Goal: Transaction & Acquisition: Purchase product/service

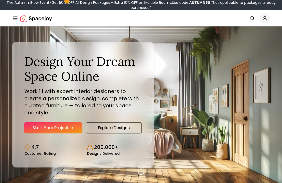
click at [58, 127] on link "Start Your Project" at bounding box center [53, 127] width 58 height 11
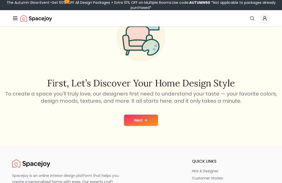
scroll to position [42, 0]
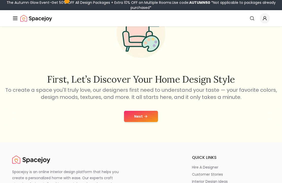
click at [147, 121] on button "Next" at bounding box center [141, 116] width 34 height 11
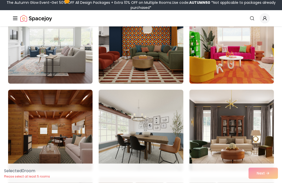
scroll to position [74, 0]
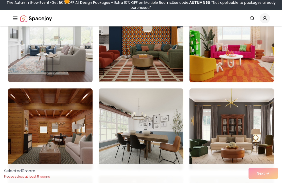
click at [259, 58] on img at bounding box center [232, 41] width 85 height 81
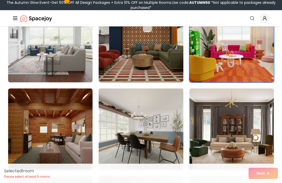
click at [255, 59] on img at bounding box center [232, 41] width 85 height 81
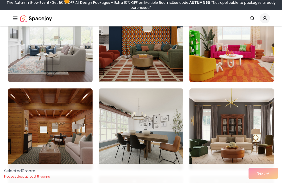
click at [256, 65] on img at bounding box center [232, 41] width 85 height 81
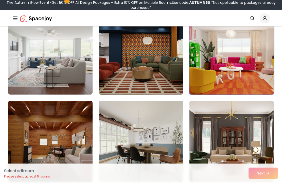
scroll to position [50, 0]
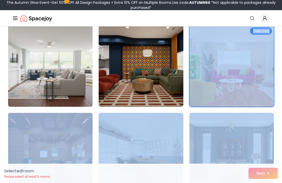
click at [252, 90] on img at bounding box center [232, 65] width 85 height 81
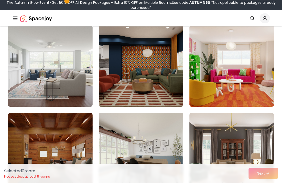
click at [263, 65] on img at bounding box center [232, 65] width 85 height 81
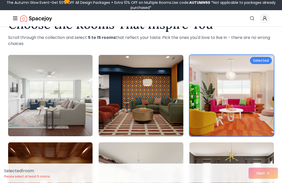
click at [262, 61] on div "Selected" at bounding box center [261, 60] width 22 height 7
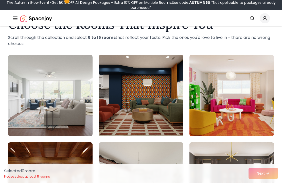
click at [264, 62] on img at bounding box center [232, 95] width 85 height 81
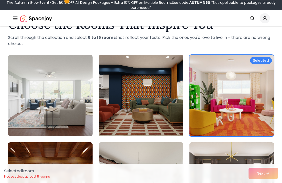
click at [267, 182] on div "Selected 1 room Please select at least 5 rooms Next" at bounding box center [141, 172] width 282 height 19
click at [265, 182] on div "Selected 1 room Please select at least 5 rooms Next" at bounding box center [141, 172] width 282 height 19
click at [263, 182] on div "Selected 1 room Please select at least 5 rooms Next" at bounding box center [141, 172] width 282 height 19
click at [270, 182] on div "Selected 1 room Please select at least 5 rooms Next" at bounding box center [141, 172] width 282 height 19
click at [269, 182] on div "Selected 1 room Please select at least 5 rooms Next" at bounding box center [141, 172] width 282 height 19
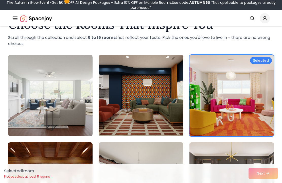
click at [267, 61] on div "Selected" at bounding box center [261, 60] width 22 height 7
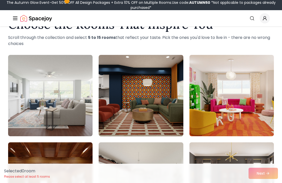
click at [262, 69] on img at bounding box center [232, 95] width 85 height 81
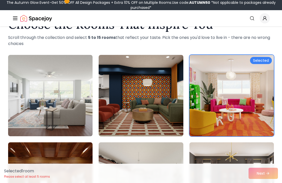
click at [270, 182] on div "Selected 1 room Please select at least 5 rooms Next" at bounding box center [141, 172] width 282 height 19
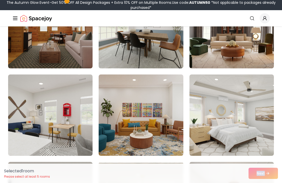
click at [257, 118] on img at bounding box center [232, 114] width 85 height 81
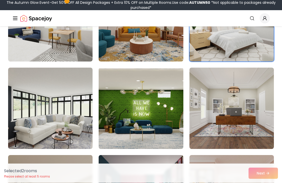
scroll to position [270, 0]
click at [43, 109] on img at bounding box center [50, 108] width 85 height 81
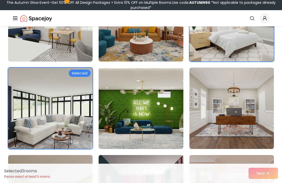
click at [25, 93] on img at bounding box center [50, 108] width 85 height 81
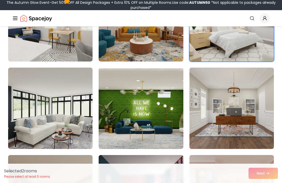
click at [277, 128] on div "Selected Selected Selected 2 room s Please select at least 5 rooms Next" at bounding box center [141, 108] width 274 height 605
click at [274, 182] on div "Selected 2 room s Please select at least 5 rooms Next" at bounding box center [141, 172] width 282 height 19
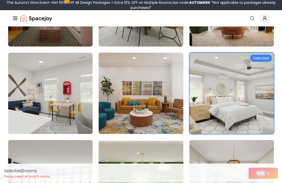
scroll to position [201, 0]
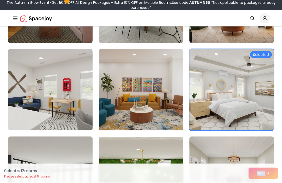
click at [275, 182] on div "Selected 2 room s Please select at least 5 rooms Next" at bounding box center [141, 172] width 282 height 19
click at [274, 182] on div "Selected 2 room s Please select at least 5 rooms Next" at bounding box center [141, 172] width 282 height 19
click at [275, 182] on div "Selected 2 room s Please select at least 5 rooms Next" at bounding box center [141, 172] width 282 height 19
click at [276, 182] on div "Selected 2 room s Please select at least 5 rooms Next" at bounding box center [141, 172] width 282 height 19
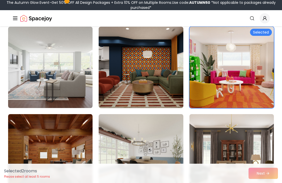
scroll to position [31, 0]
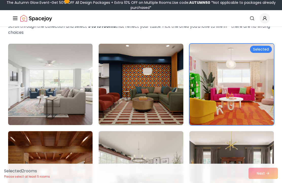
click at [135, 115] on img at bounding box center [141, 84] width 85 height 81
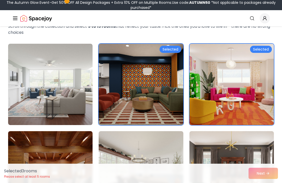
click at [269, 172] on div "Selected 3 room s Please select at least 5 rooms Next" at bounding box center [141, 172] width 282 height 19
click at [267, 175] on div "Selected 3 room s Please select at least 5 rooms Next" at bounding box center [141, 172] width 282 height 19
click at [265, 175] on div "Selected 3 room s Please select at least 5 rooms Next" at bounding box center [141, 172] width 282 height 19
click at [270, 173] on div "Selected 3 room s Please select at least 5 rooms Next" at bounding box center [141, 172] width 282 height 19
click at [273, 172] on div "Selected 3 room s Please select at least 5 rooms Next" at bounding box center [141, 172] width 282 height 19
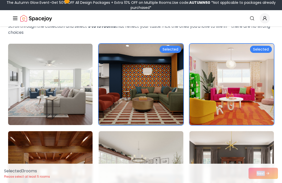
click at [273, 171] on div "Selected 3 room s Please select at least 5 rooms Next" at bounding box center [141, 172] width 282 height 19
click at [275, 172] on div "Selected 3 room s Please select at least 5 rooms Next" at bounding box center [141, 172] width 282 height 19
click at [53, 175] on div "Selected 3 room s Please select at least 5 rooms Next" at bounding box center [141, 172] width 282 height 19
click at [273, 171] on div "Selected 3 room s Please select at least 5 rooms Next" at bounding box center [141, 172] width 282 height 19
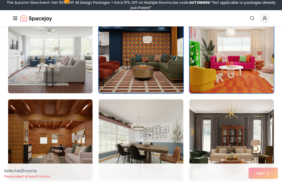
scroll to position [63, 0]
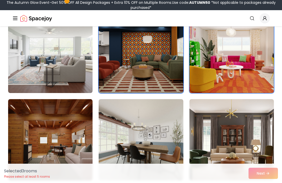
click at [28, 130] on img at bounding box center [50, 139] width 85 height 81
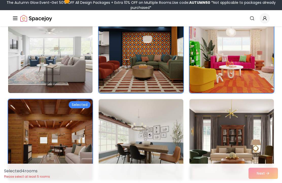
click at [25, 135] on img at bounding box center [50, 139] width 85 height 81
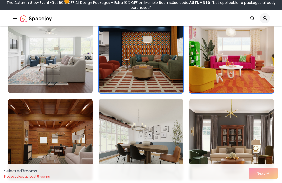
click at [161, 155] on img at bounding box center [141, 139] width 85 height 81
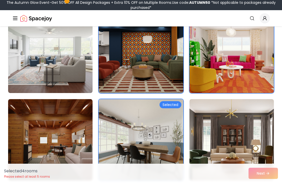
click at [225, 151] on img at bounding box center [232, 139] width 85 height 81
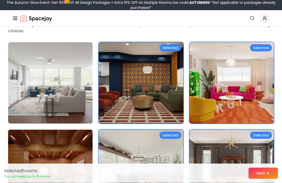
click at [38, 143] on img at bounding box center [50, 170] width 85 height 81
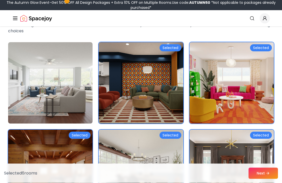
scroll to position [33, 0]
click at [264, 179] on button "Next" at bounding box center [263, 173] width 29 height 11
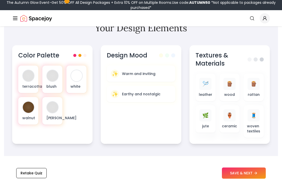
scroll to position [191, 0]
click at [252, 179] on button "SAVE & NEXT" at bounding box center [244, 173] width 44 height 11
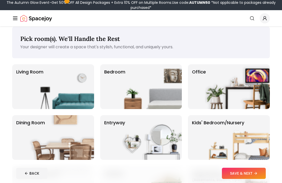
scroll to position [1, 0]
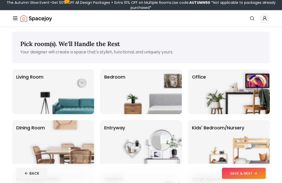
click at [156, 89] on img at bounding box center [149, 91] width 65 height 45
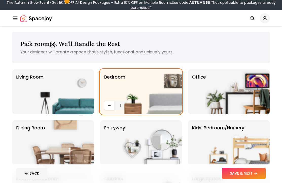
click at [258, 175] on icon at bounding box center [256, 173] width 4 height 4
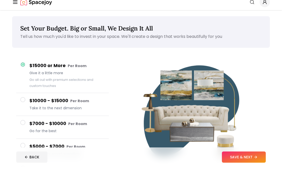
scroll to position [17, 0]
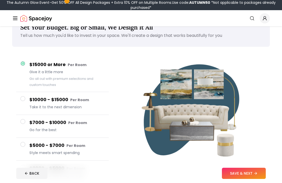
click at [253, 168] on button "SAVE & NEXT" at bounding box center [244, 173] width 44 height 11
